Goal: Transaction & Acquisition: Purchase product/service

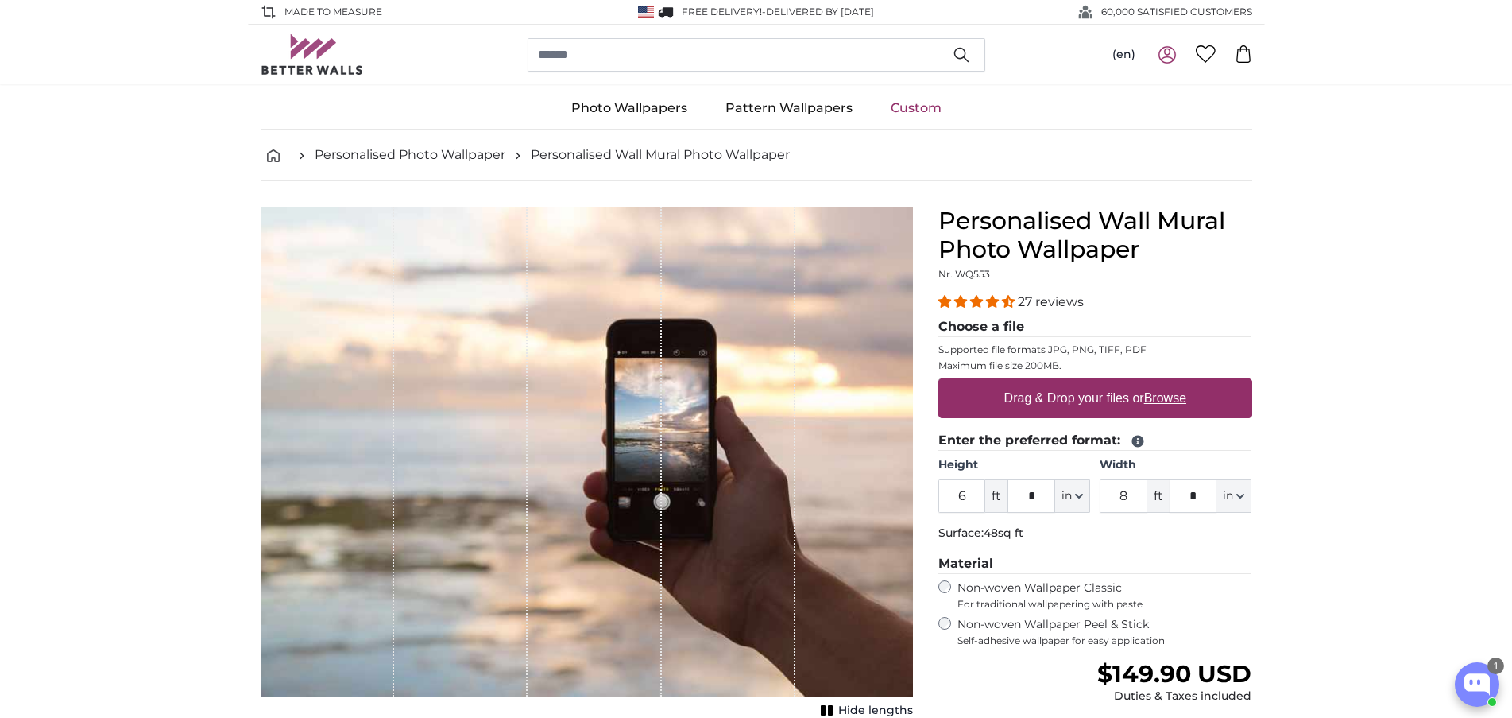
click at [1064, 397] on label "Drag & Drop your files or Browse" at bounding box center [1094, 398] width 195 height 32
click at [1064, 383] on input "Drag & Drop your files or Browse" at bounding box center [1095, 380] width 314 height 5
type input "**********"
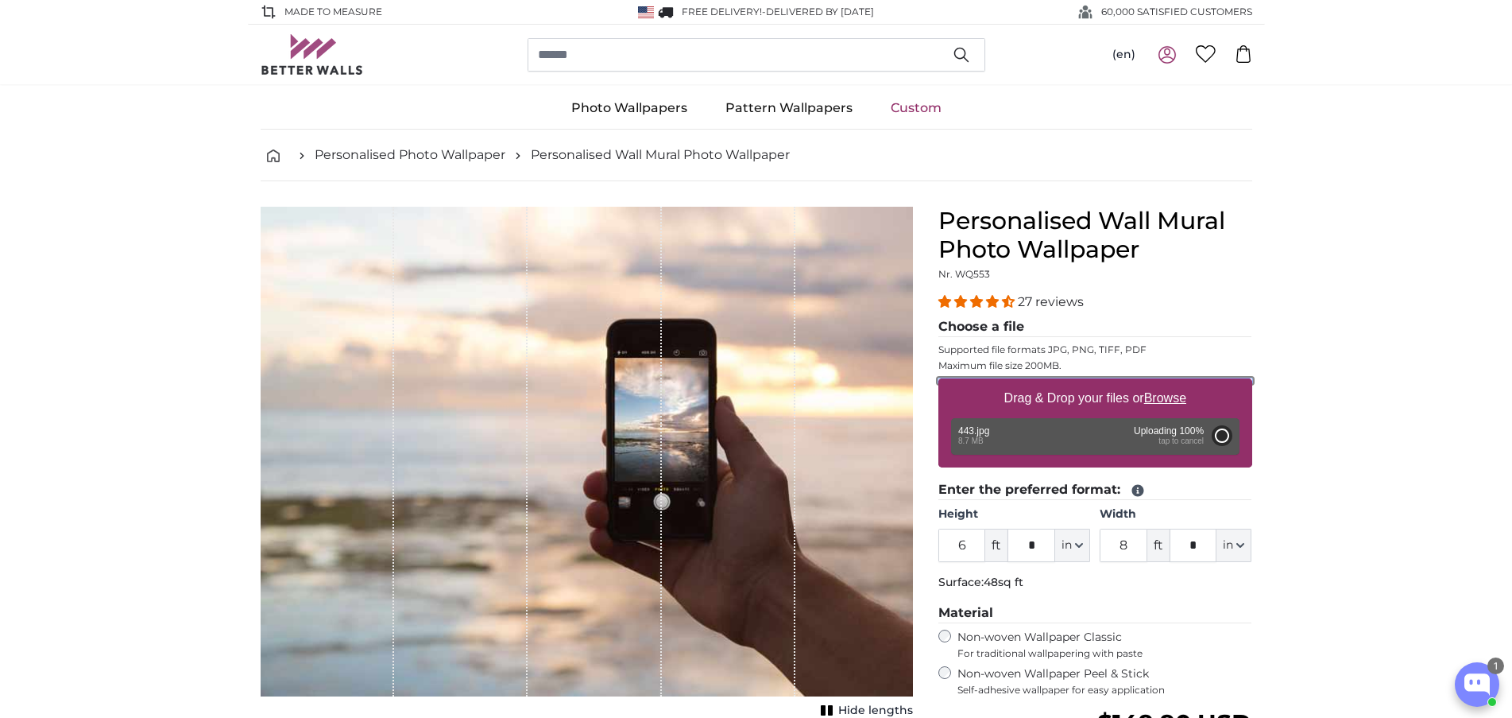
type input "9"
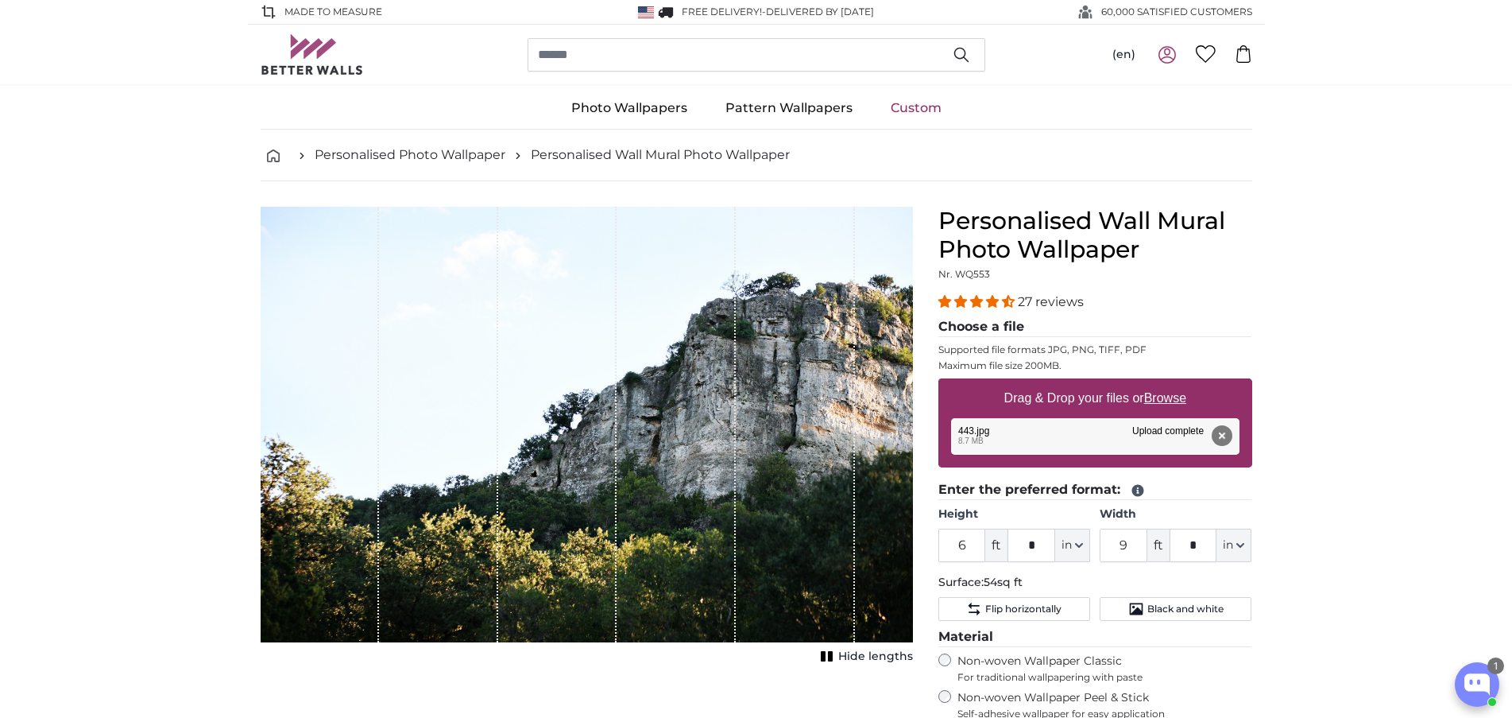
click at [1091, 395] on label "Drag & Drop your files or Browse" at bounding box center [1094, 398] width 195 height 32
click at [1091, 383] on input "Drag & Drop your files or Browse" at bounding box center [1095, 380] width 314 height 5
type input "**********"
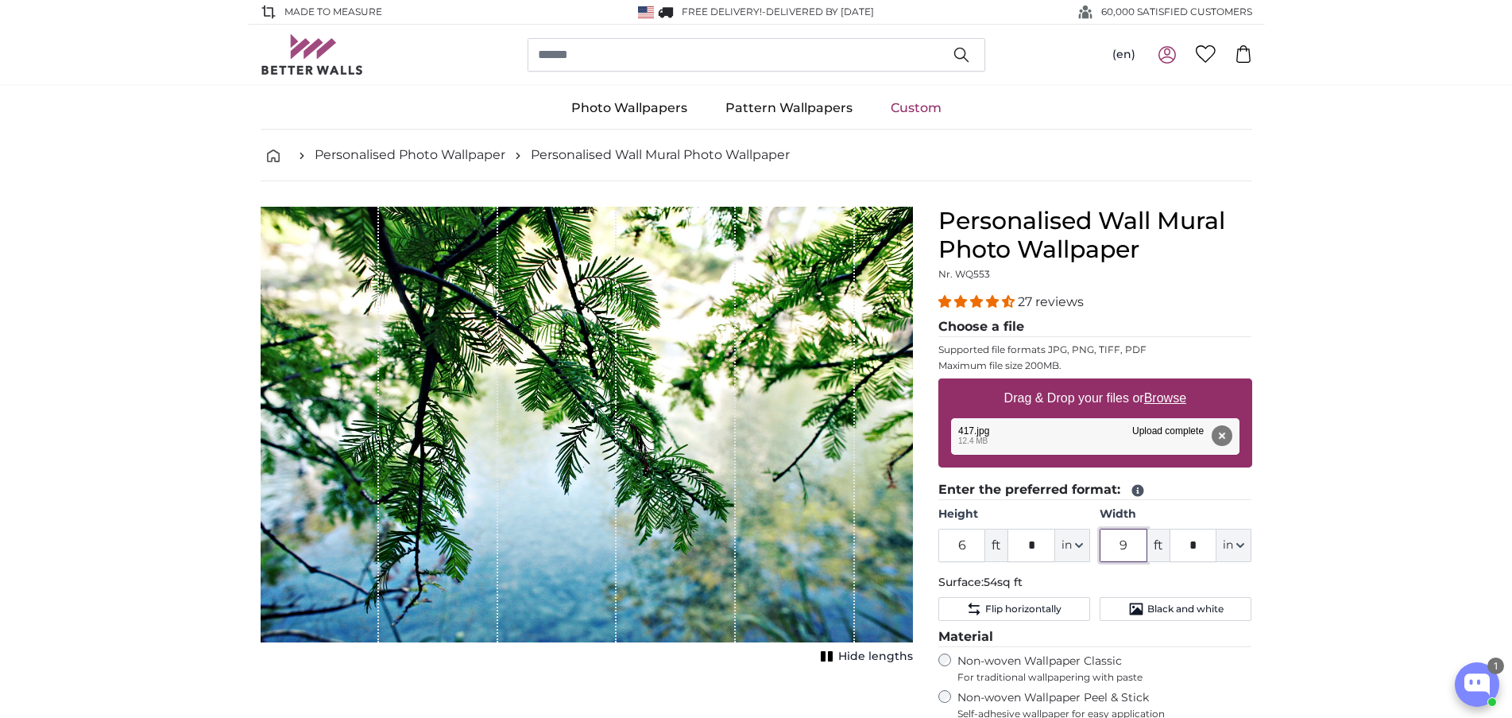
drag, startPoint x: 1136, startPoint y: 548, endPoint x: 1097, endPoint y: 551, distance: 38.2
click at [1097, 551] on div "Height 6 ft * in Centimeter (cm) Inches (inch) Feet (ft. in.) Width 9 ft * in C…" at bounding box center [1095, 534] width 314 height 56
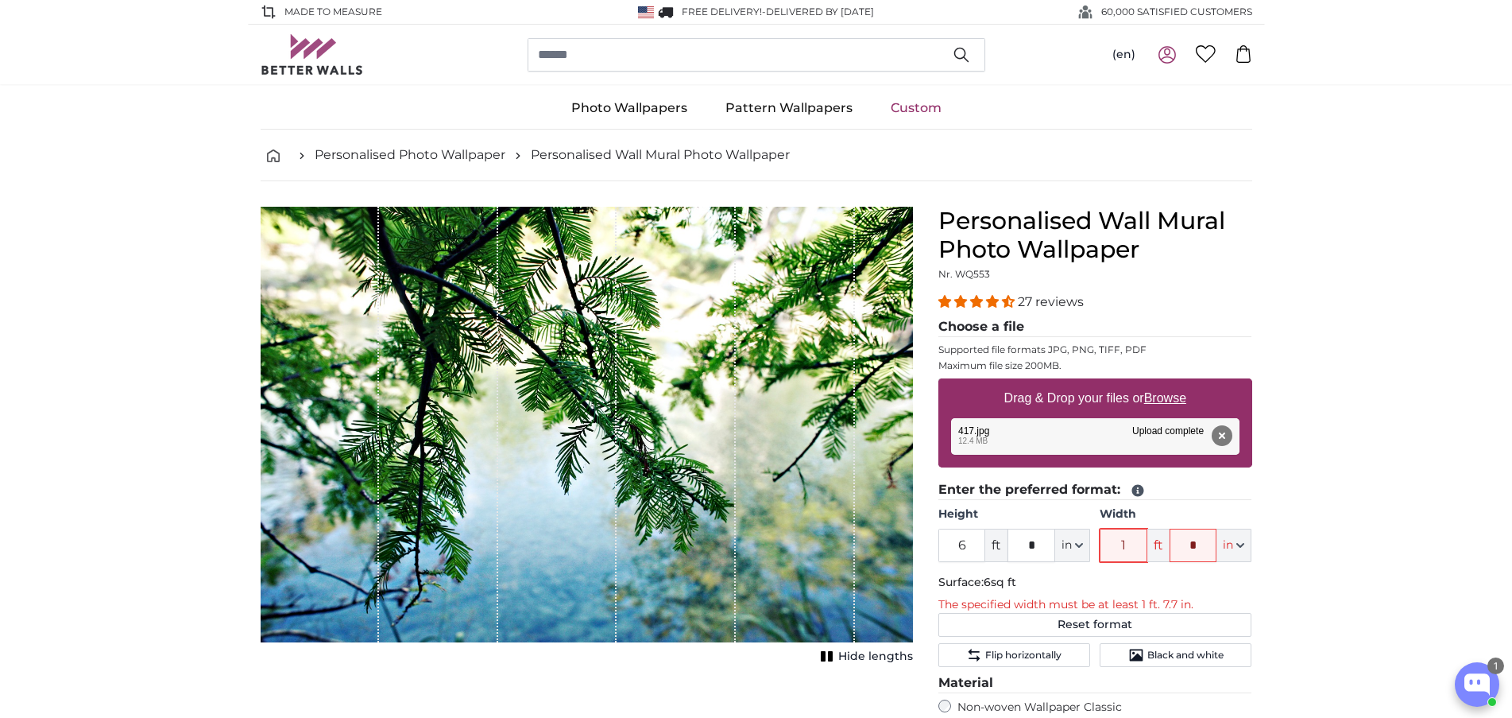
type input "10"
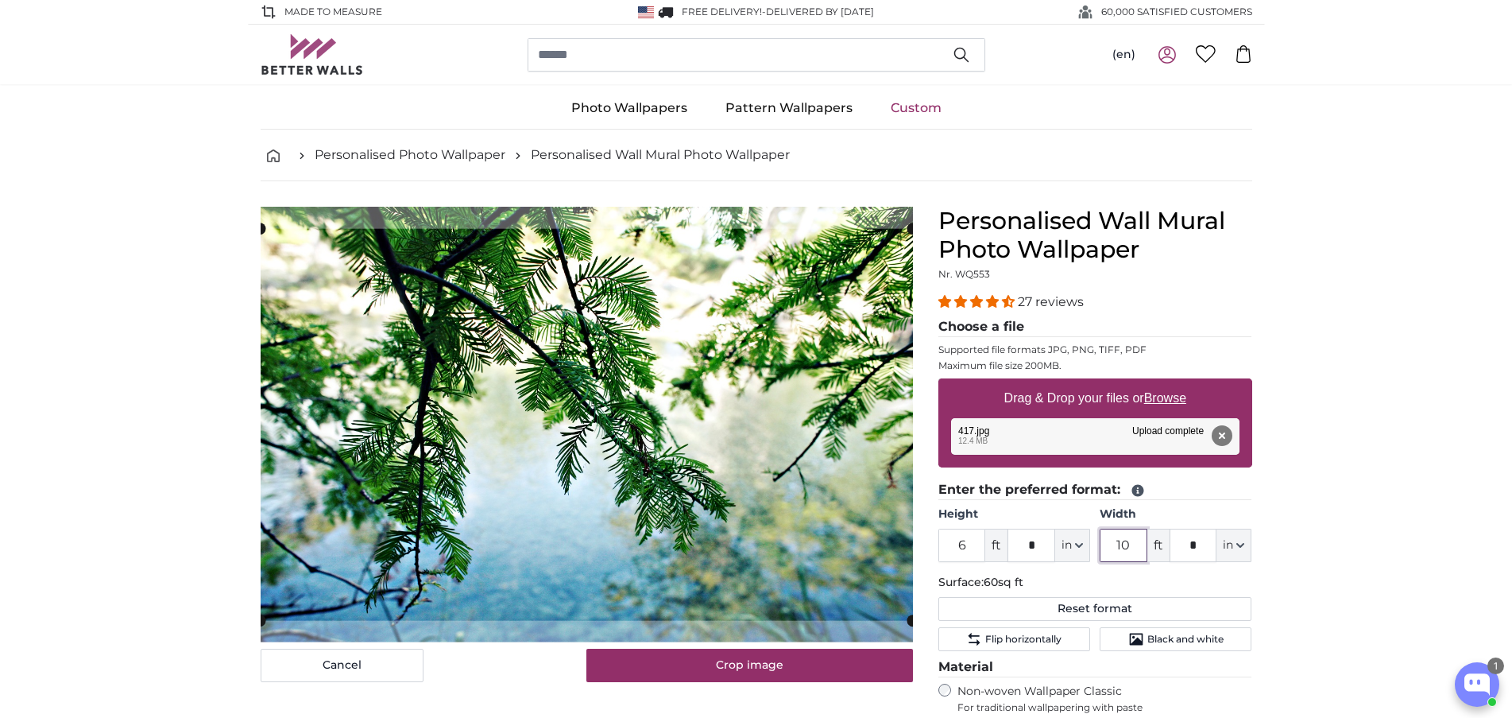
type input "10"
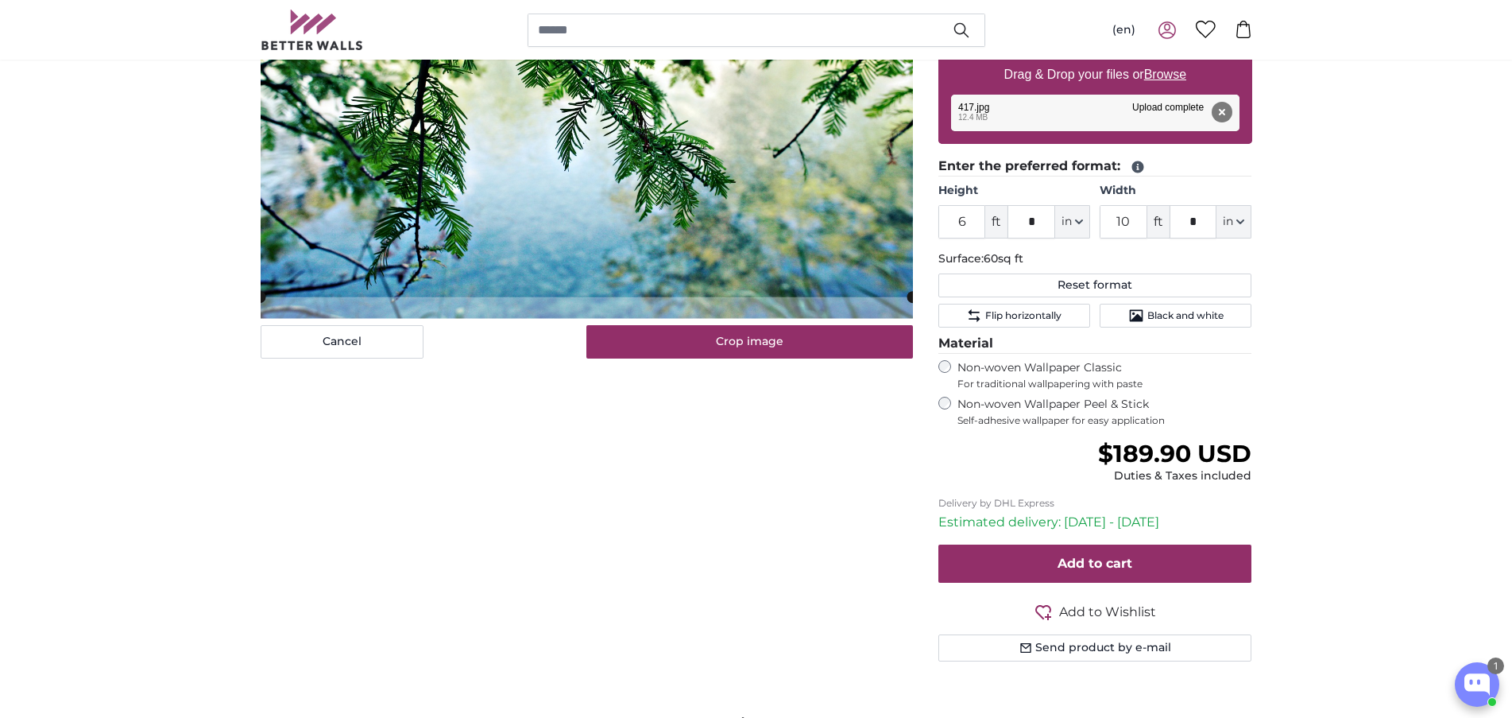
scroll to position [318, 0]
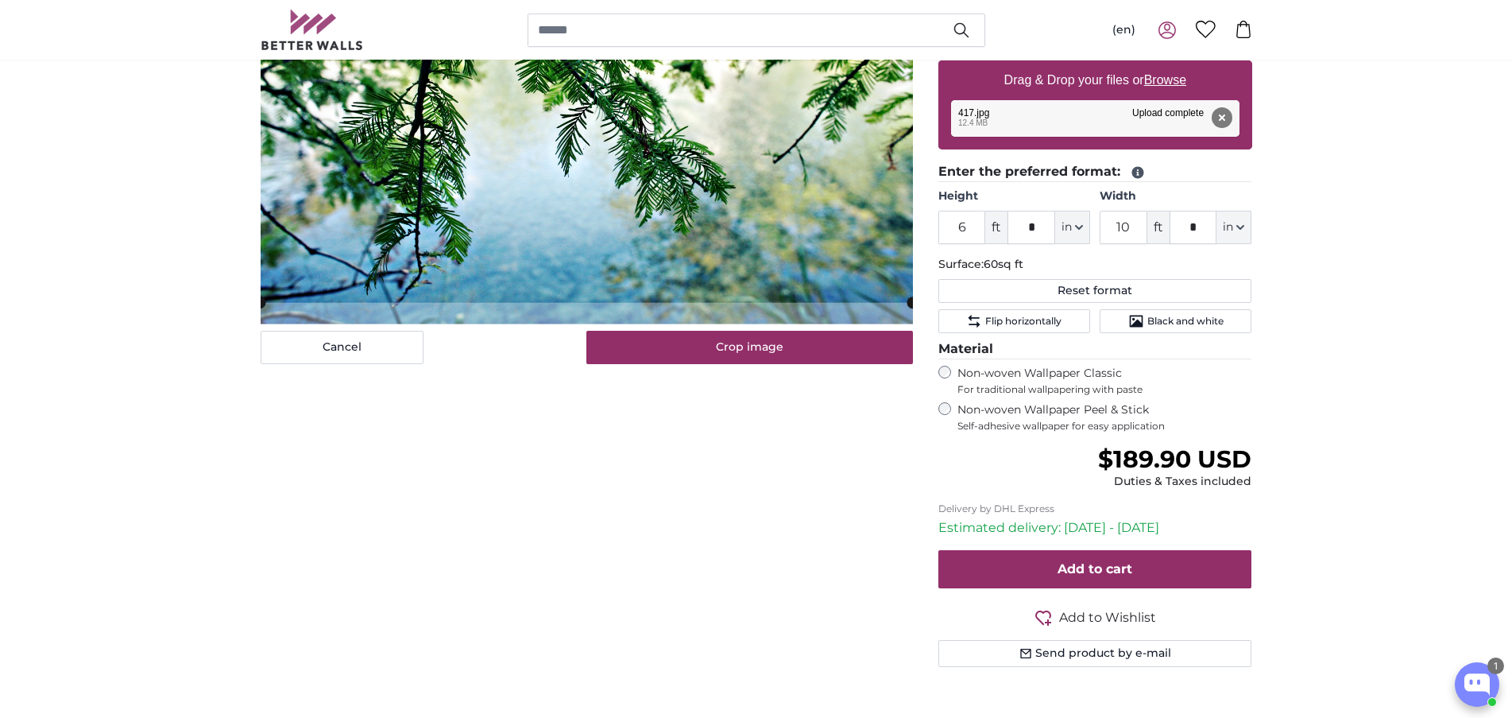
click at [946, 415] on div "Non-woven Wallpaper Peel & Stick Self-adhesive wallpaper for easy application" at bounding box center [1095, 417] width 314 height 30
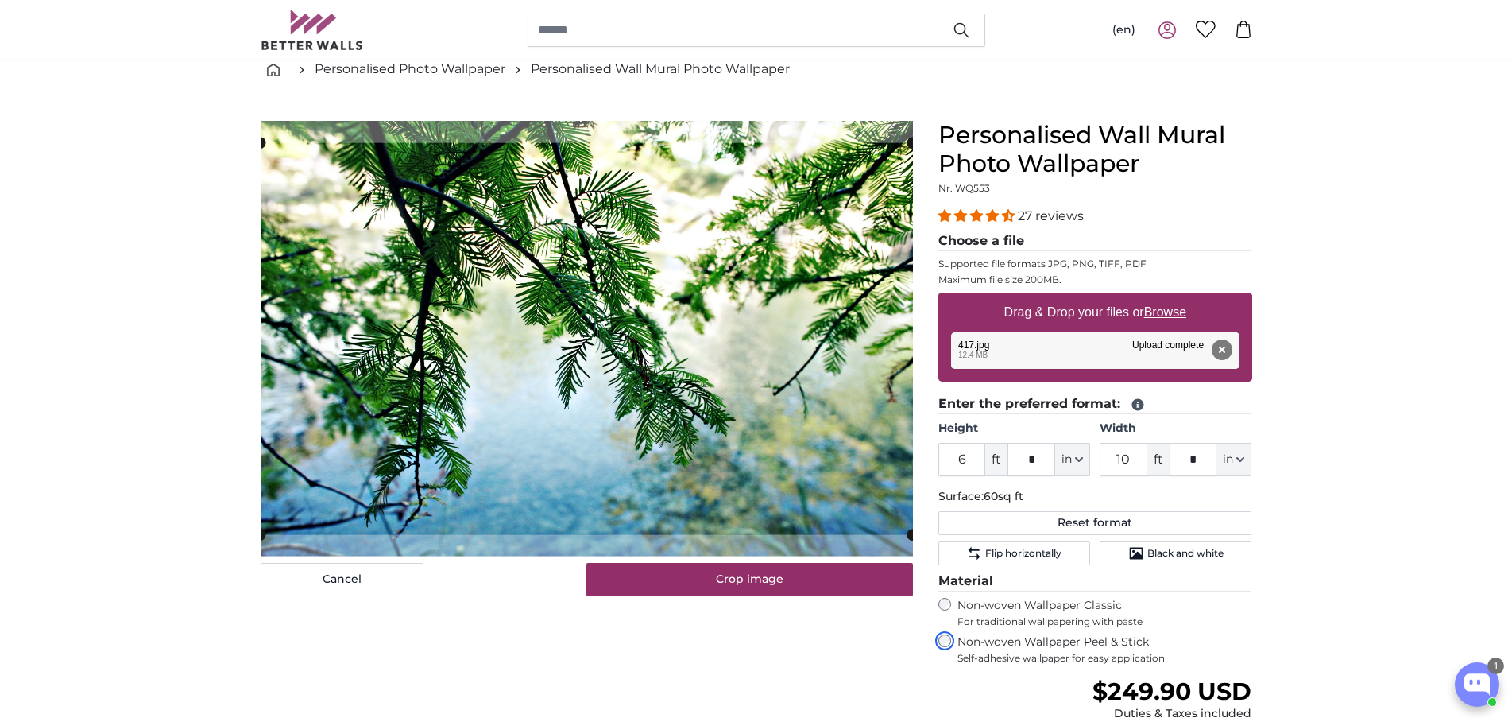
scroll to position [79, 0]
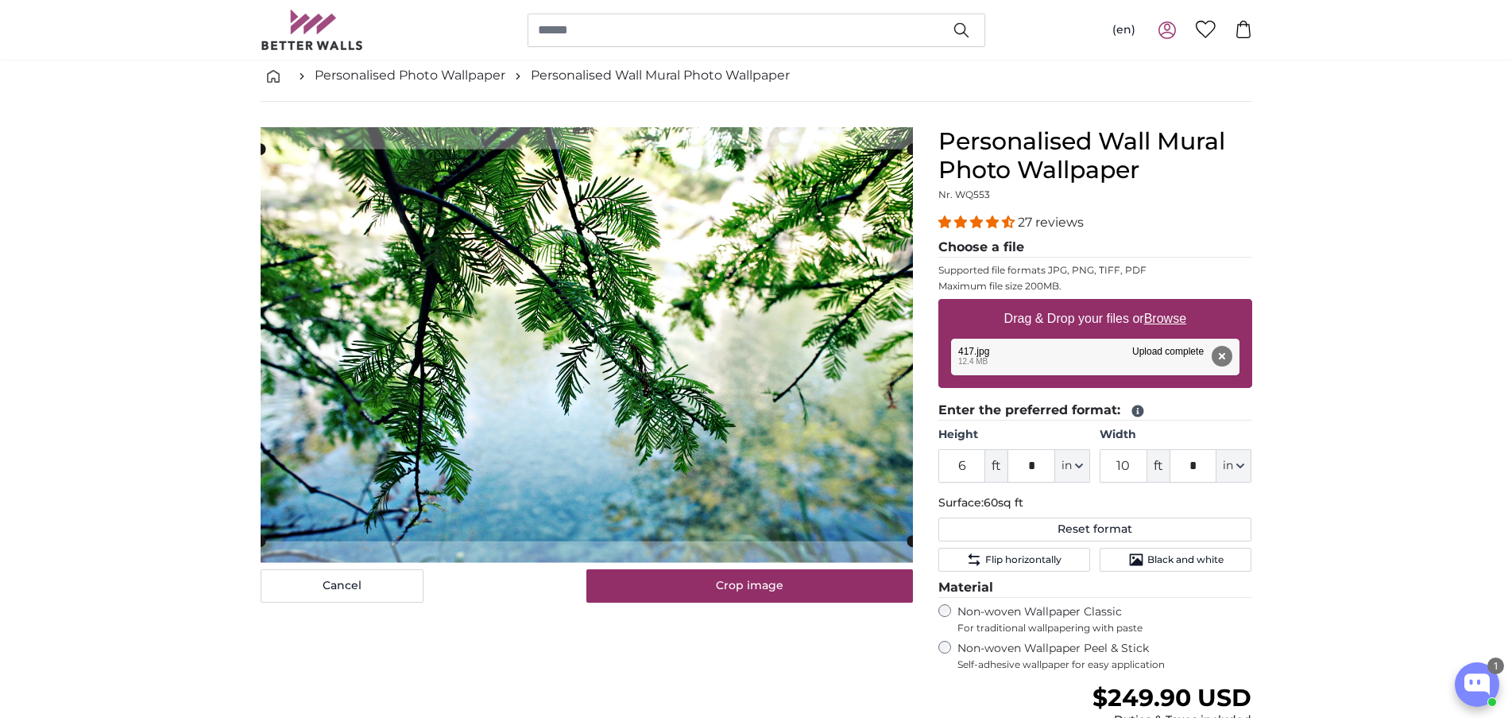
click at [1074, 316] on label "Drag & Drop your files or Browse" at bounding box center [1094, 319] width 195 height 32
click at [1074, 304] on input "Drag & Drop your files or Browse" at bounding box center [1095, 301] width 314 height 5
type input "**********"
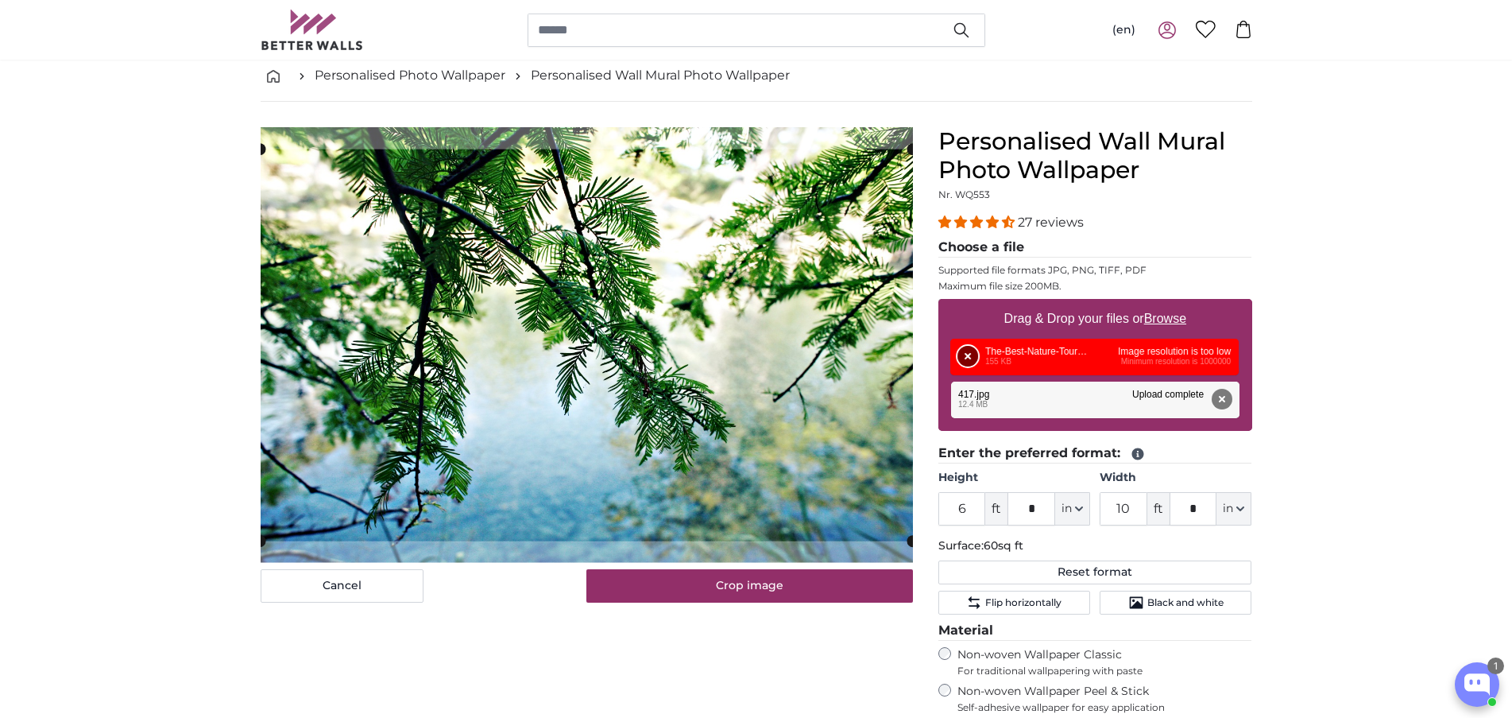
click at [970, 350] on button "Remove" at bounding box center [968, 356] width 21 height 21
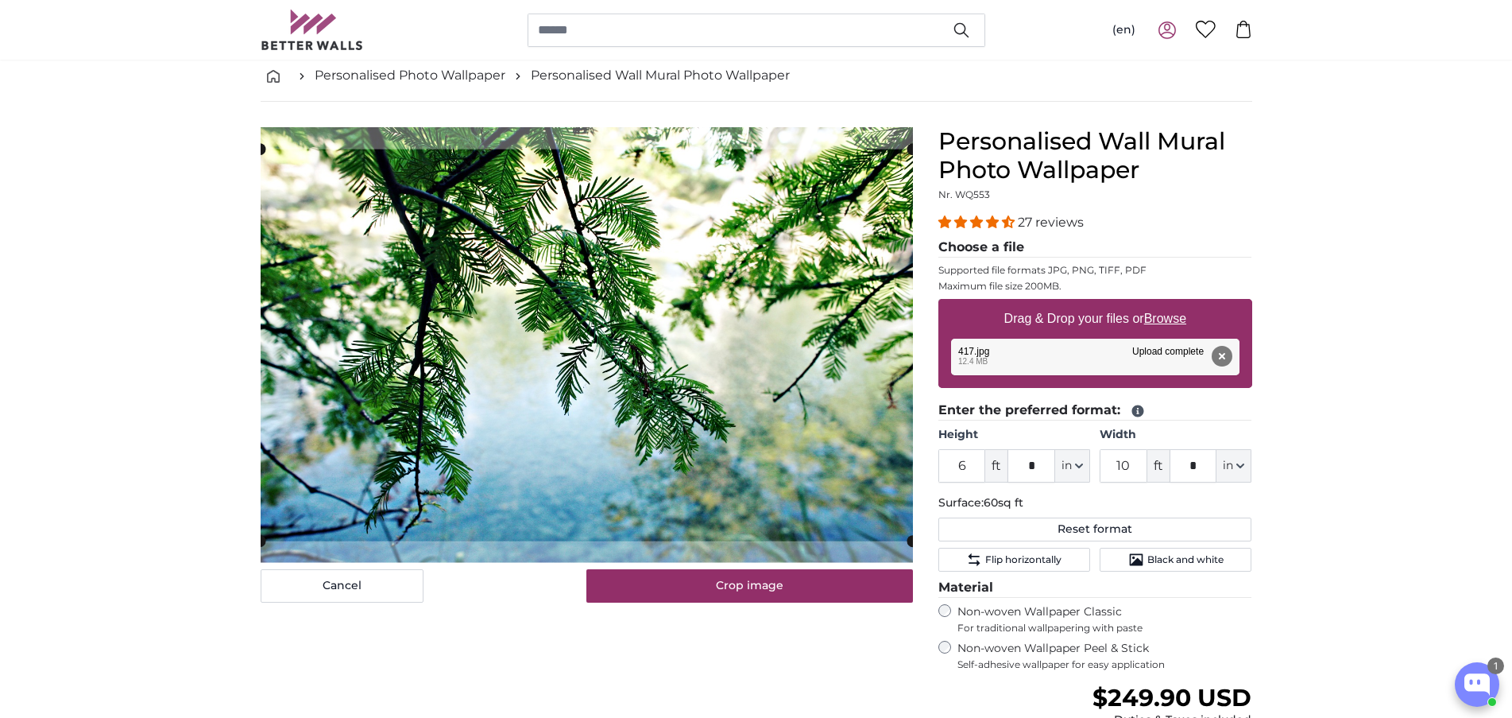
click at [1058, 320] on label "Drag & Drop your files or Browse" at bounding box center [1094, 319] width 195 height 32
click at [1058, 304] on input "Drag & Drop your files or Browse" at bounding box center [1095, 301] width 314 height 5
type input "**********"
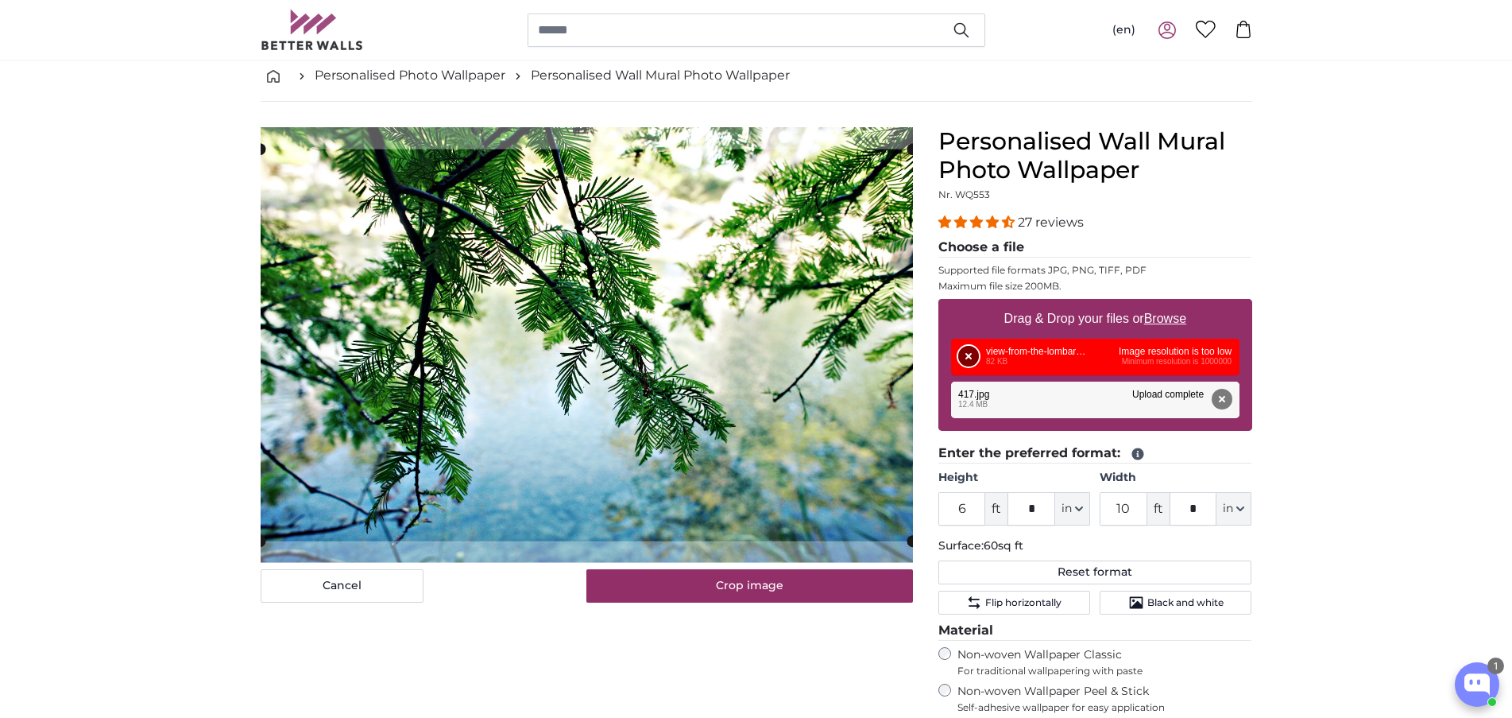
click at [968, 353] on button "Remove" at bounding box center [968, 356] width 21 height 21
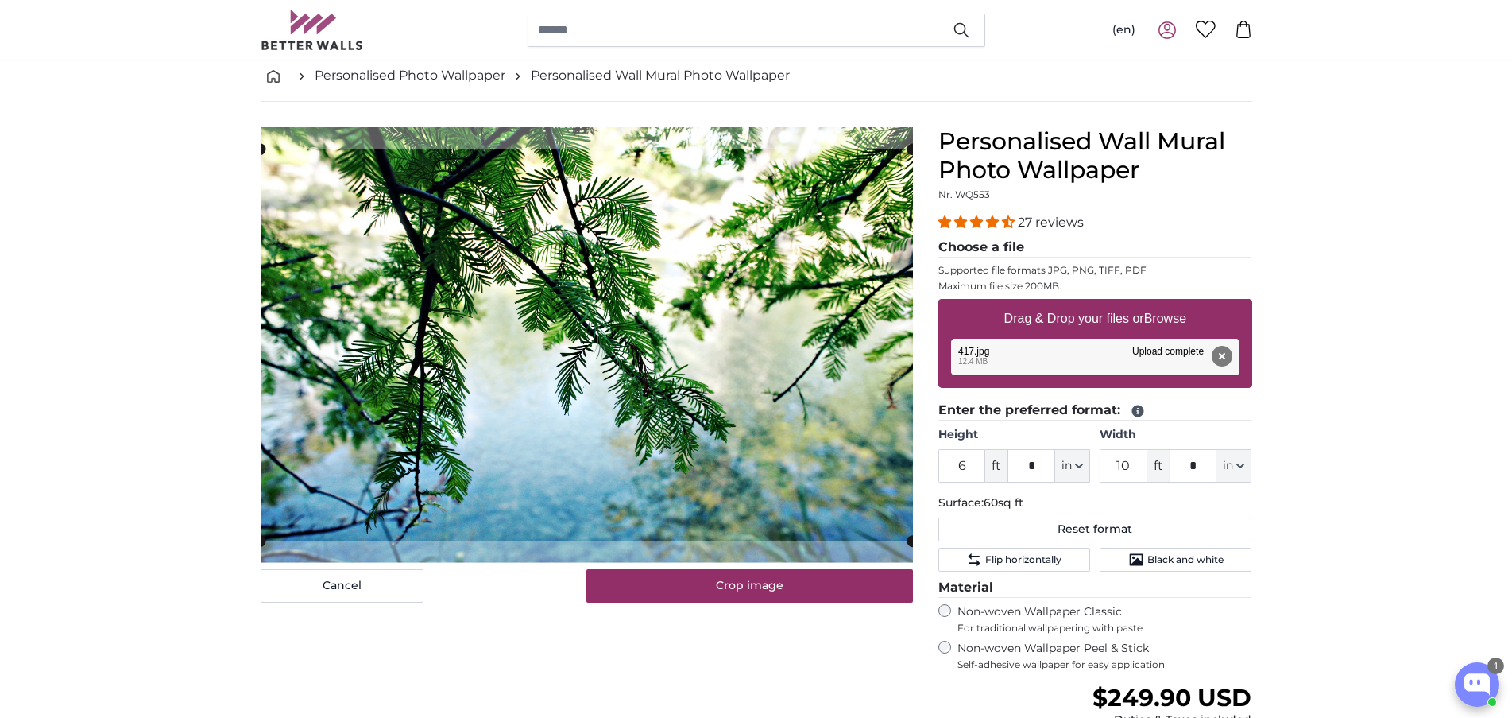
click at [1030, 323] on label "Drag & Drop your files or Browse" at bounding box center [1094, 319] width 195 height 32
click at [1030, 304] on input "Drag & Drop your files or Browse" at bounding box center [1095, 301] width 314 height 5
type input "**********"
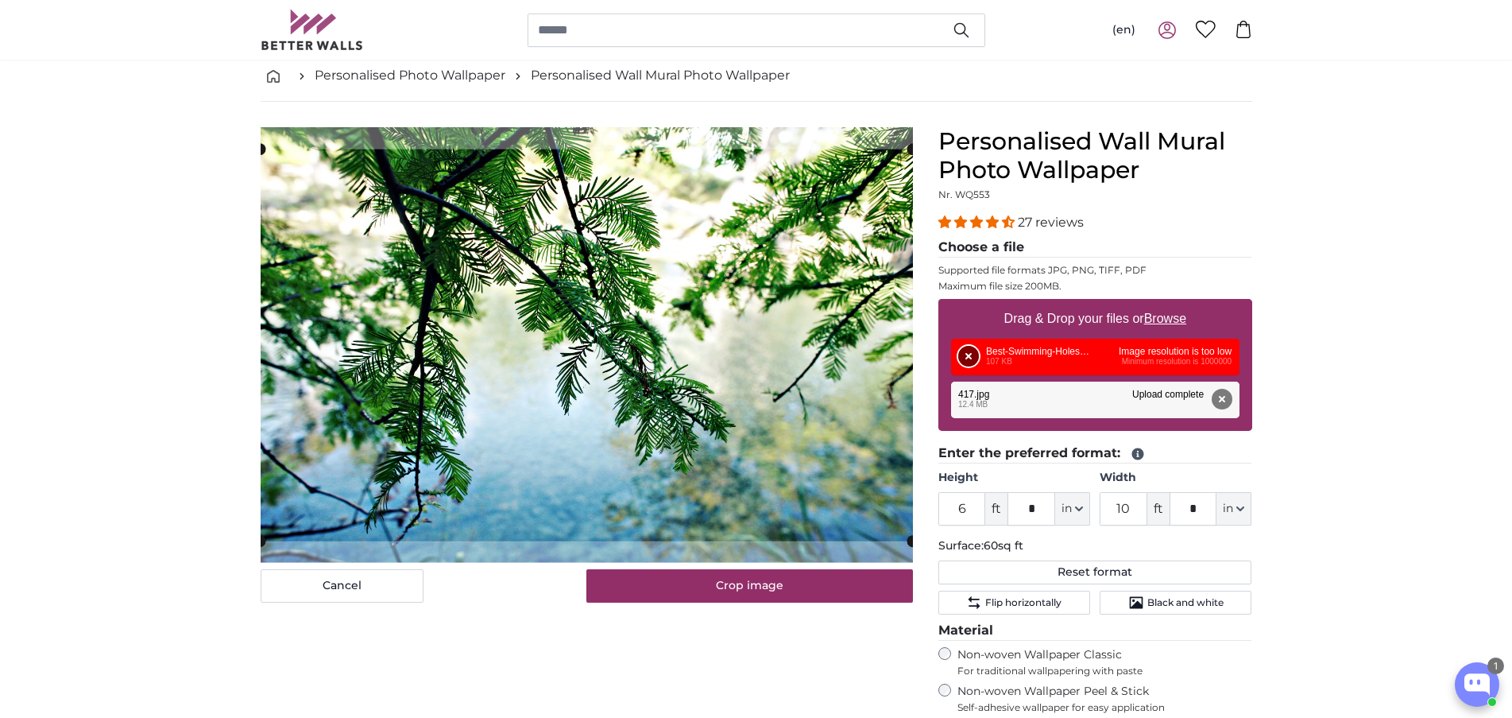
click at [966, 354] on button "Remove" at bounding box center [968, 356] width 21 height 21
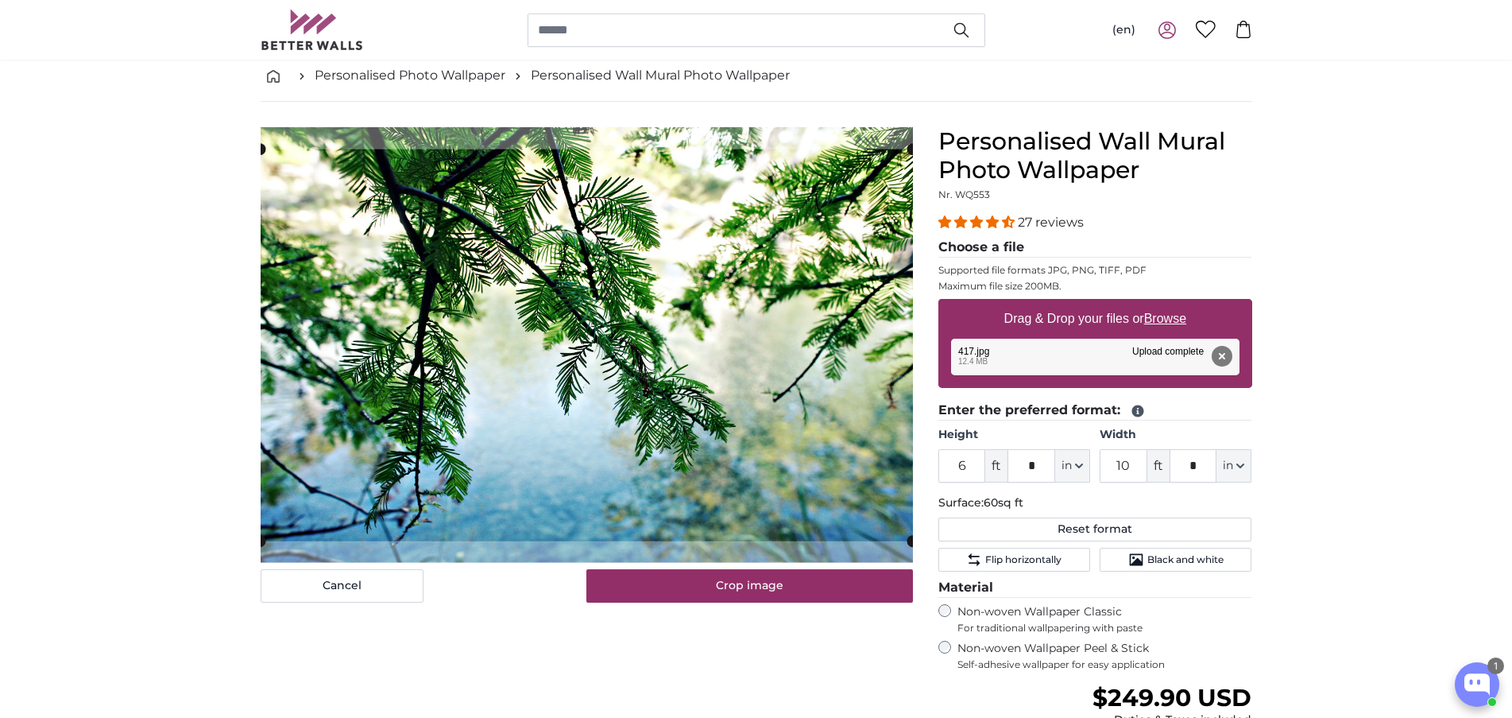
click at [1040, 316] on label "Drag & Drop your files or Browse" at bounding box center [1094, 319] width 195 height 32
click at [1040, 304] on input "Drag & Drop your files or Browse" at bounding box center [1095, 301] width 314 height 5
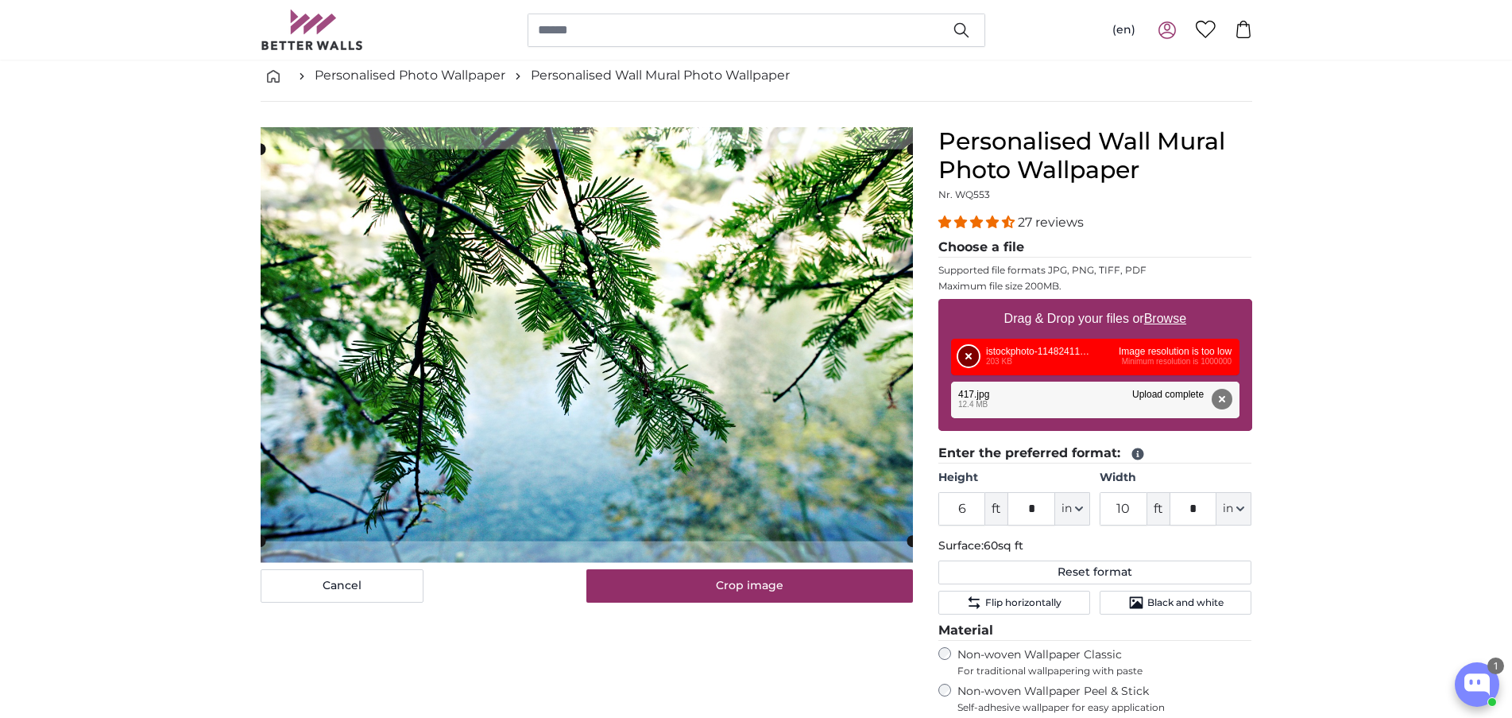
click at [975, 351] on button "Remove" at bounding box center [968, 356] width 21 height 21
